Goal: Navigation & Orientation: Find specific page/section

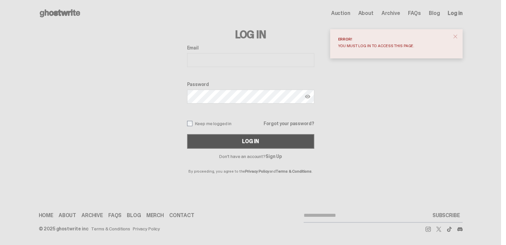
type input "**********"
click at [240, 138] on button "Log In" at bounding box center [250, 141] width 127 height 15
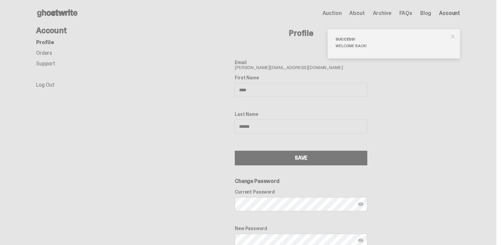
click at [388, 13] on span "Archive" at bounding box center [382, 13] width 19 height 5
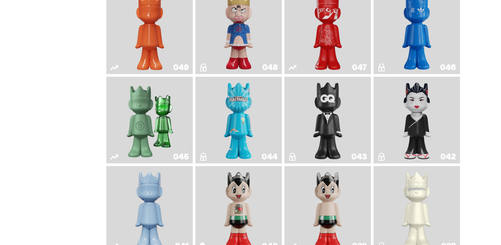
scroll to position [264, 0]
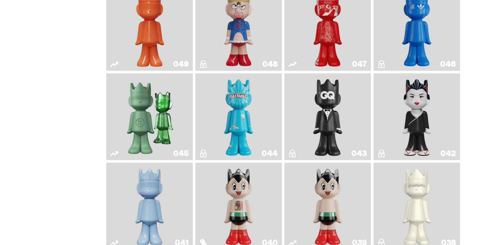
click at [148, 128] on img "Present" at bounding box center [150, 116] width 56 height 81
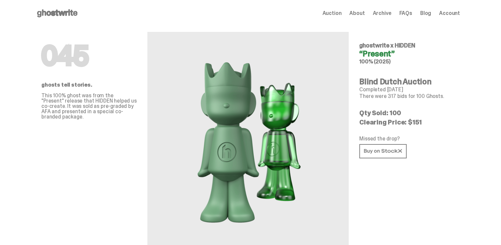
scroll to position [428, 0]
